Goal: Check status

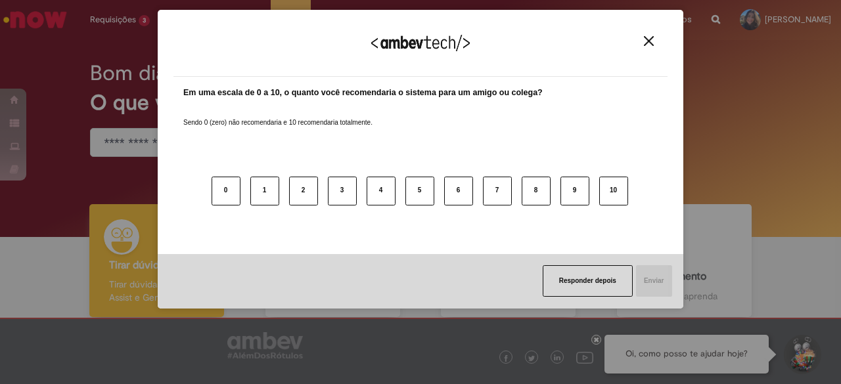
click at [649, 44] on img "Close" at bounding box center [649, 41] width 10 height 10
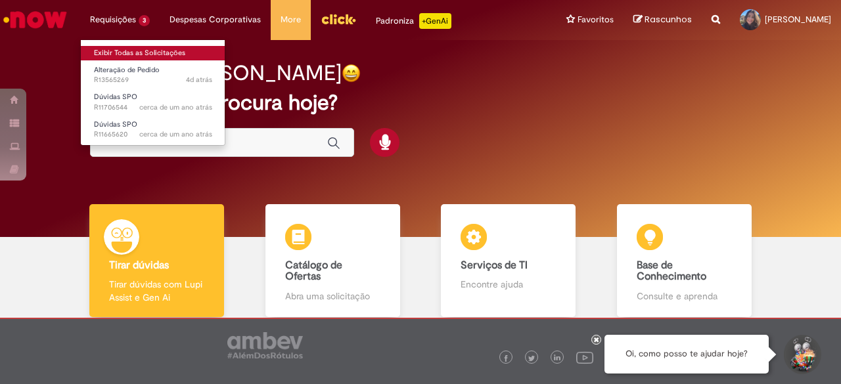
click at [154, 53] on link "Exibir Todas as Solicitações" at bounding box center [153, 53] width 145 height 14
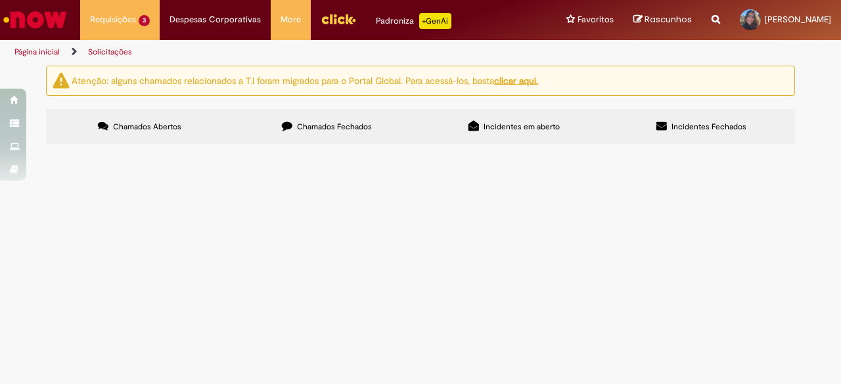
scroll to position [40, 0]
click at [282, 109] on label "Chamados Fechados" at bounding box center [326, 126] width 187 height 35
click at [0, 0] on span "Bom dia! Segue abertura de speedy buy referente a três dias de coffee para o tr…" at bounding box center [0, 0] width 0 height 0
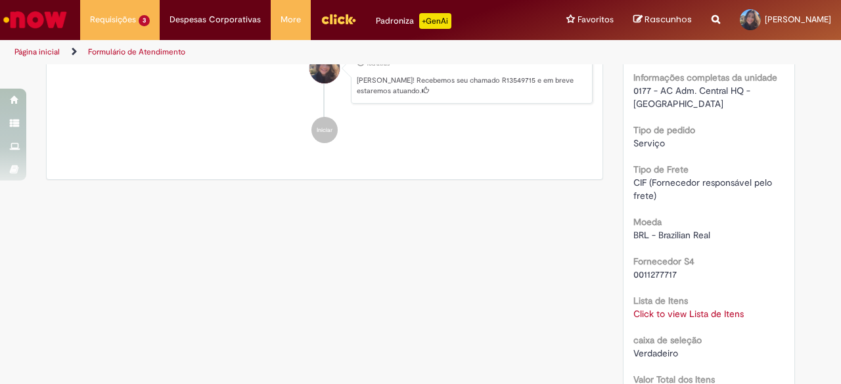
scroll to position [1117, 0]
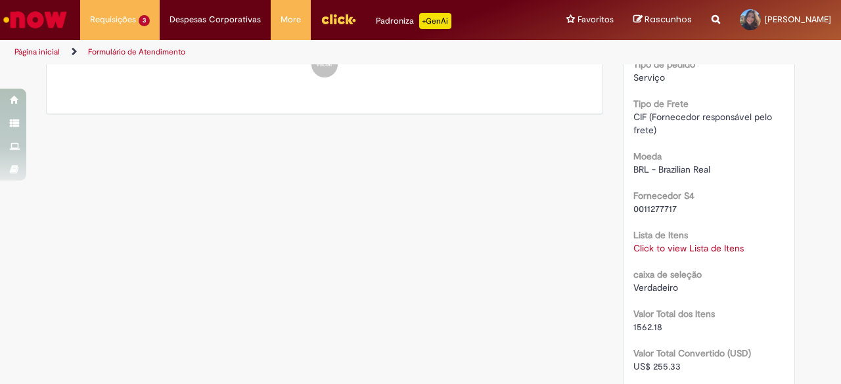
click at [685, 242] on link "Click to view Lista de Itens" at bounding box center [688, 248] width 110 height 12
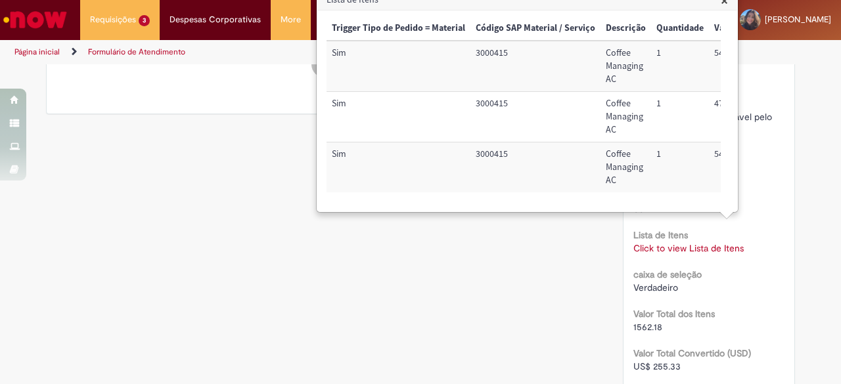
click at [491, 53] on td "3000415" at bounding box center [535, 66] width 130 height 51
copy td "3000415"
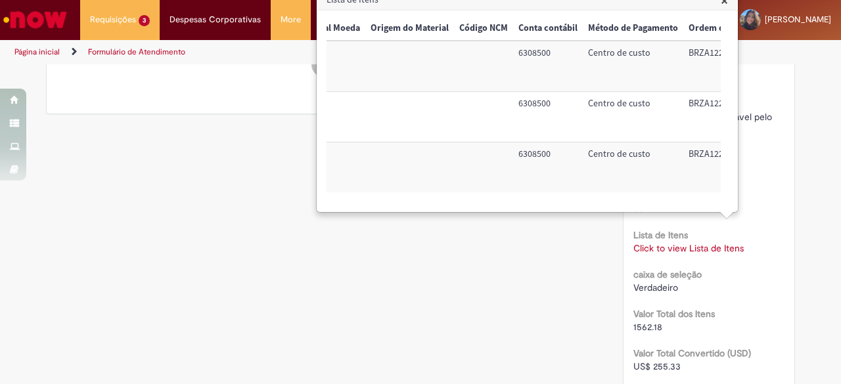
scroll to position [0, 533]
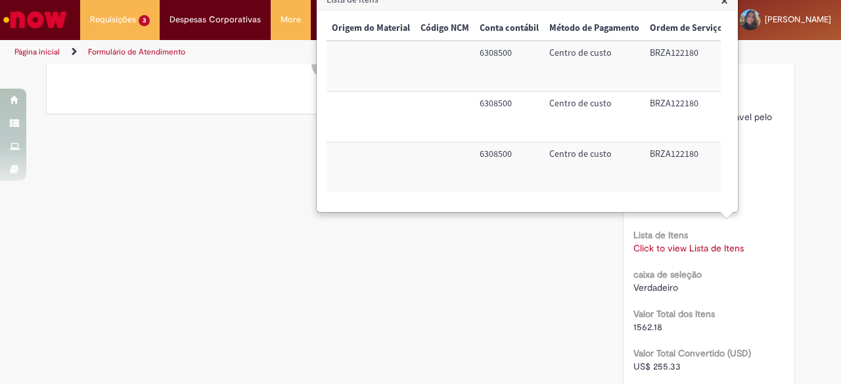
click at [759, 225] on div "Lista de Itens Click to view Lista de Itens Click to view Lista de Itens" at bounding box center [709, 240] width 152 height 30
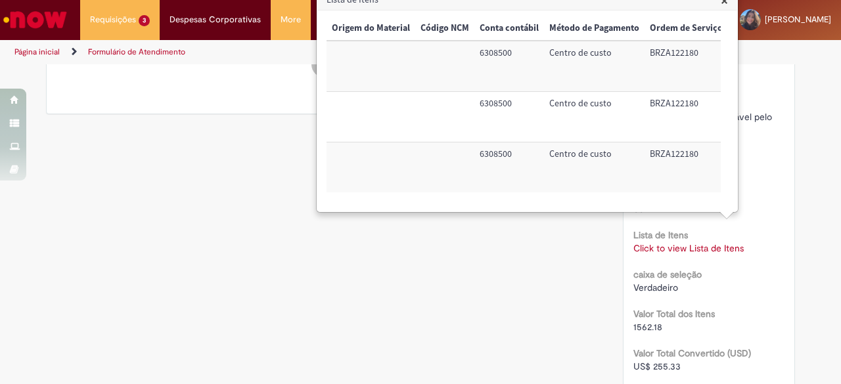
click at [723, 3] on span "×" at bounding box center [724, 0] width 7 height 18
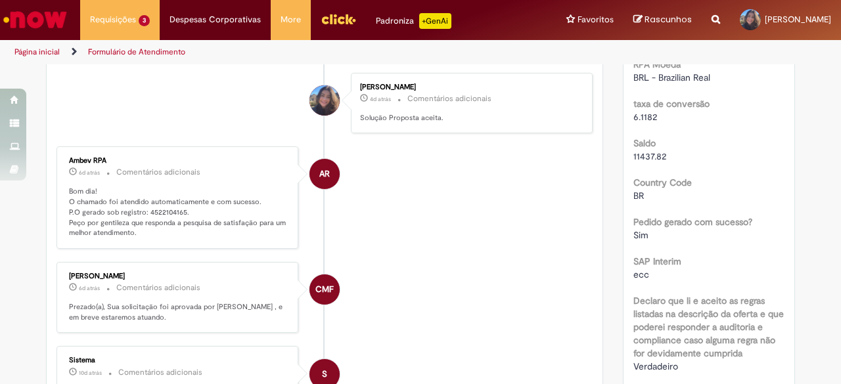
scroll to position [0, 0]
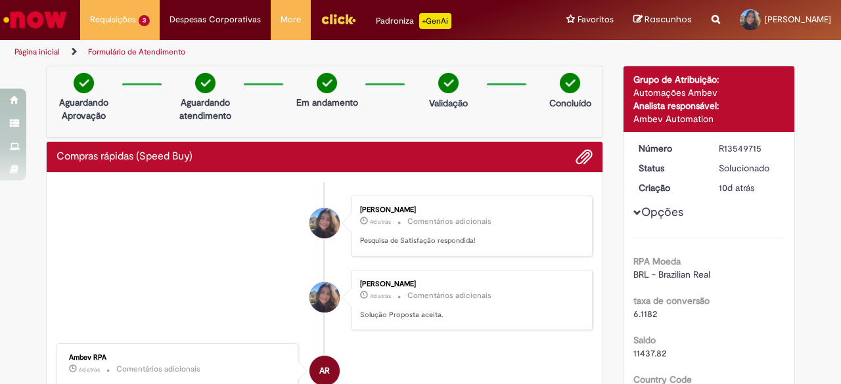
click at [28, 19] on img "Ir para a Homepage" at bounding box center [35, 20] width 68 height 26
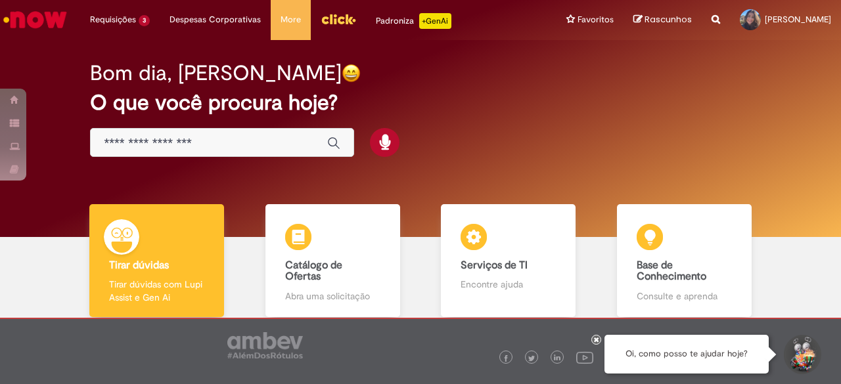
scroll to position [66, 0]
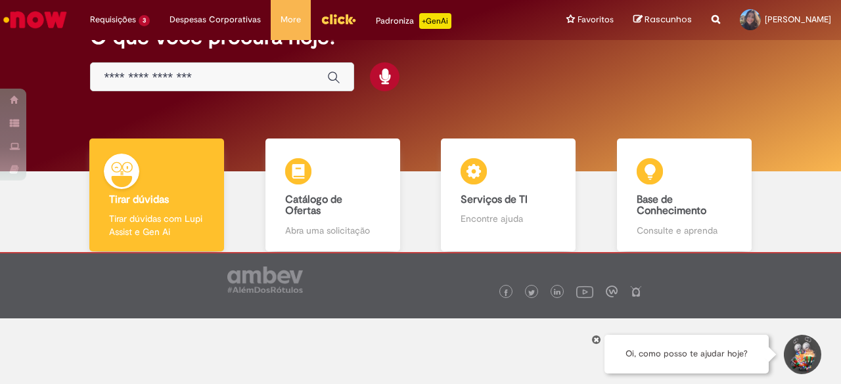
click at [591, 339] on div at bounding box center [596, 340] width 10 height 10
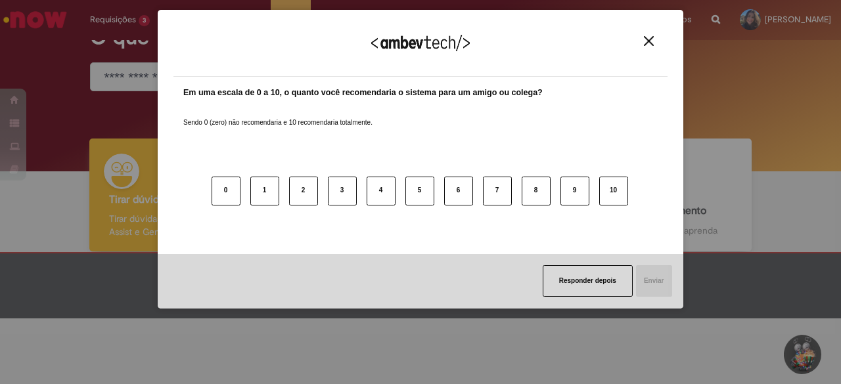
click at [648, 45] on img "Close" at bounding box center [649, 41] width 10 height 10
